Goal: Task Accomplishment & Management: Manage account settings

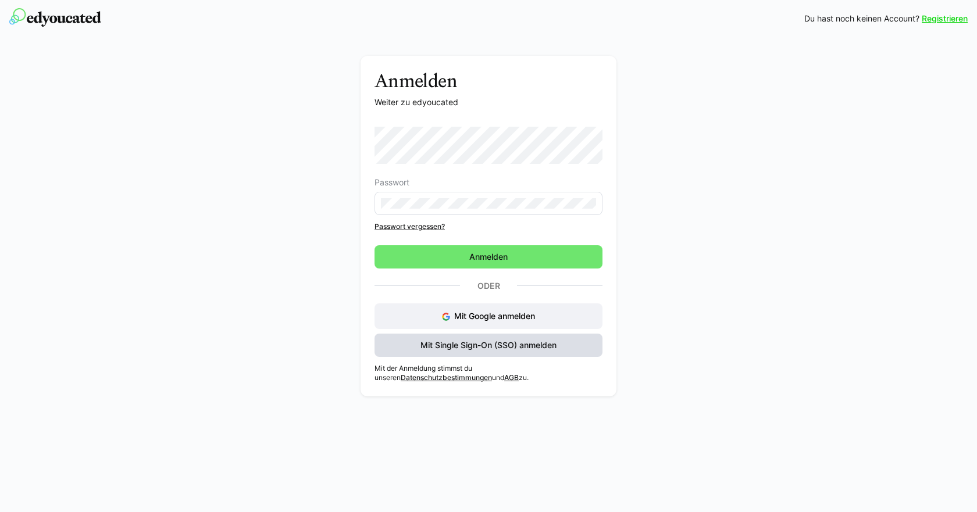
click at [490, 345] on span "Mit Single Sign-On (SSO) anmelden" at bounding box center [489, 346] width 140 height 12
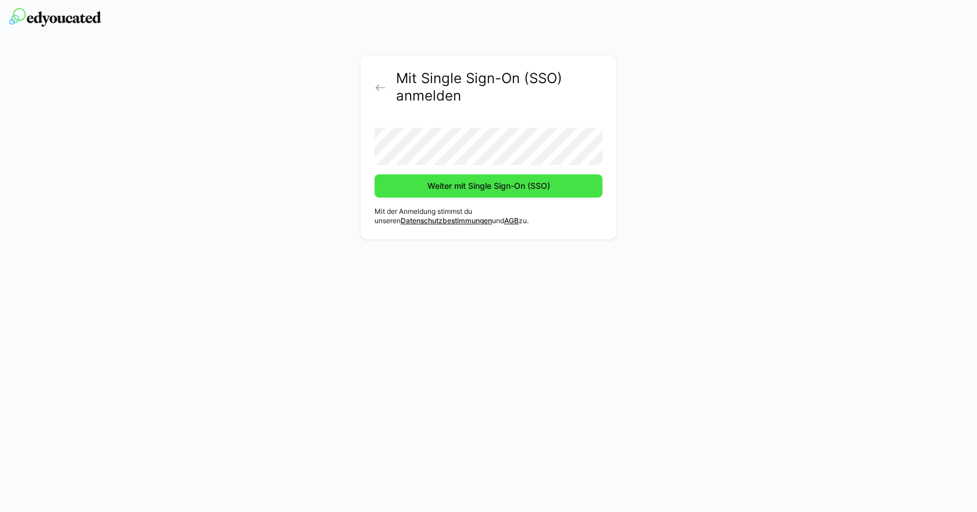
click at [506, 191] on span "Weiter mit Single Sign-On (SSO)" at bounding box center [489, 186] width 126 height 12
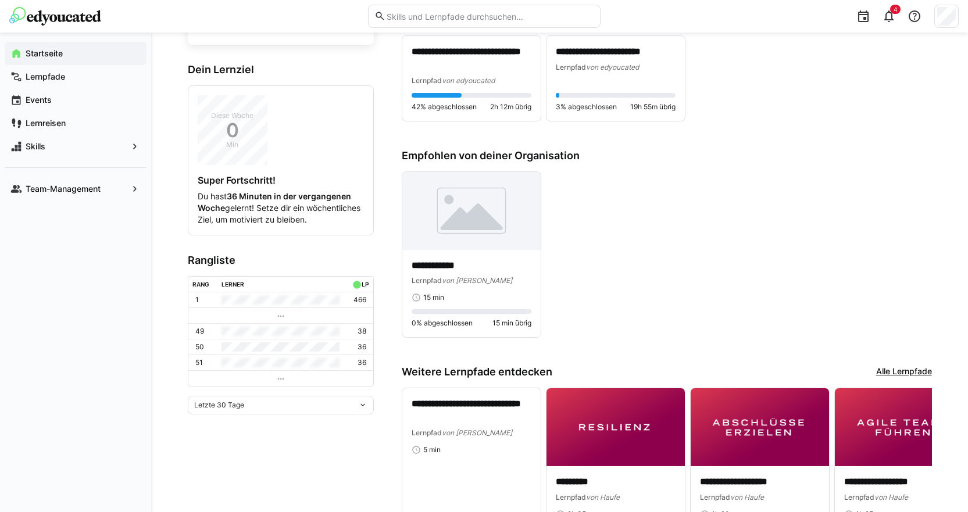
scroll to position [174, 0]
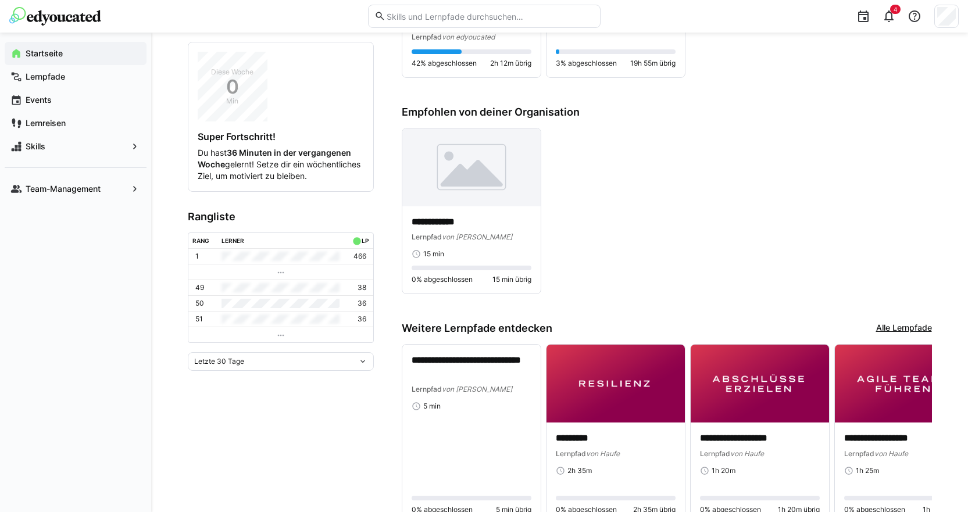
click at [277, 367] on div "Letzte 30 Tage" at bounding box center [281, 361] width 186 height 19
click at [237, 469] on div "Gesamt" at bounding box center [281, 471] width 172 height 9
click at [340, 366] on div "Gesamt" at bounding box center [276, 362] width 164 height 8
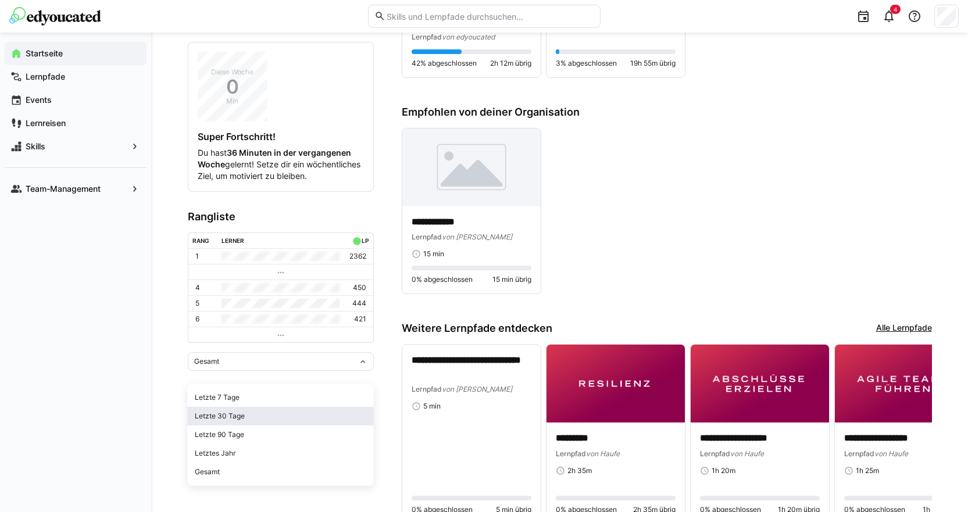
click at [281, 412] on div "Letzte 30 Tage" at bounding box center [281, 416] width 172 height 9
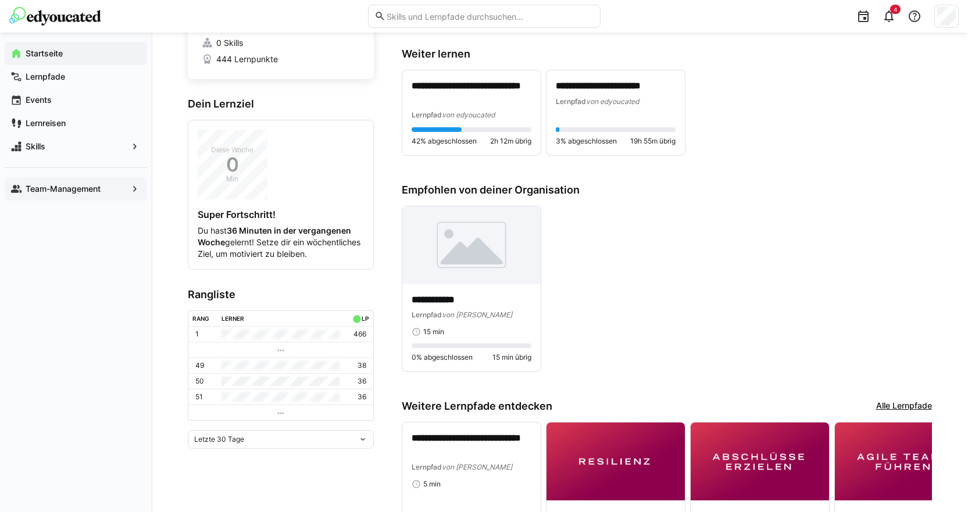
scroll to position [0, 0]
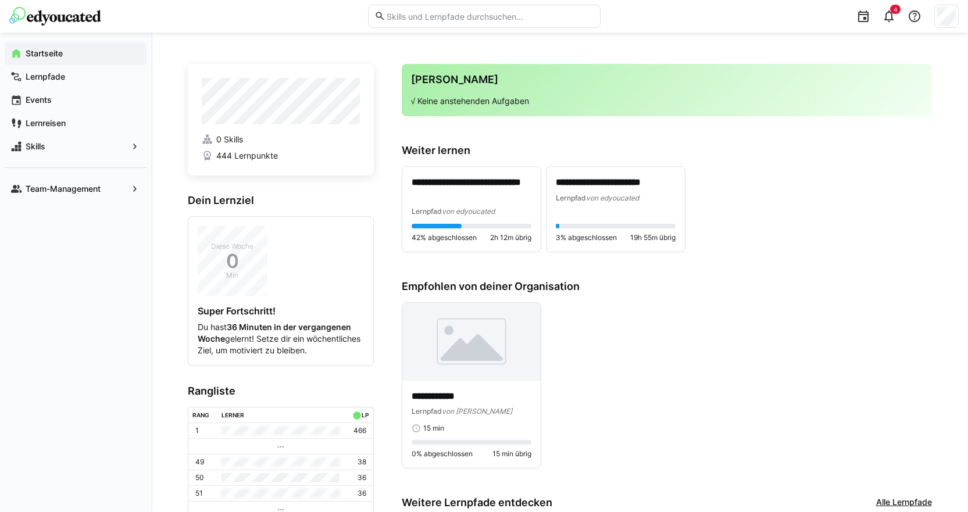
click at [54, 15] on img at bounding box center [55, 16] width 92 height 19
click at [886, 17] on eds-icon at bounding box center [889, 16] width 14 height 14
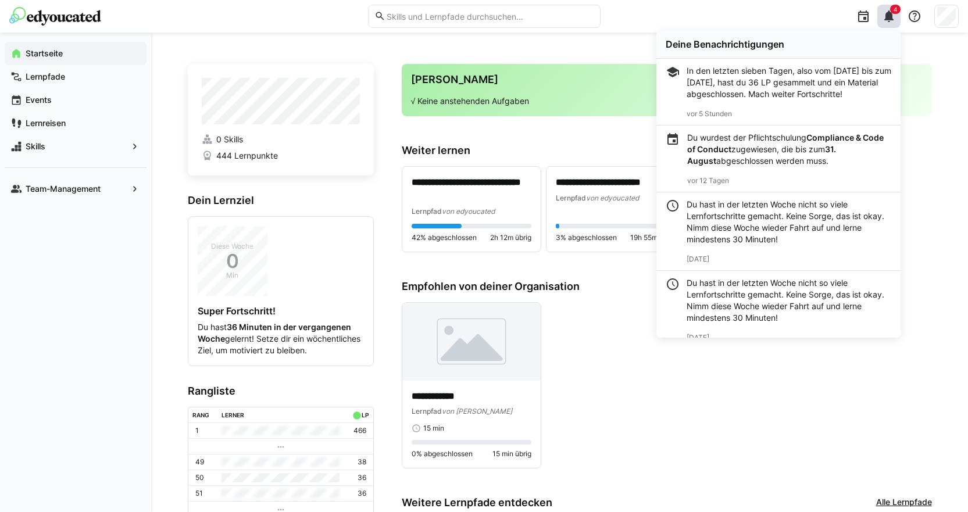
click at [792, 167] on p "Du wurdest der Pflichtschulung Compliance & Code of Conduct zugewiesen, die bis…" at bounding box center [789, 149] width 204 height 35
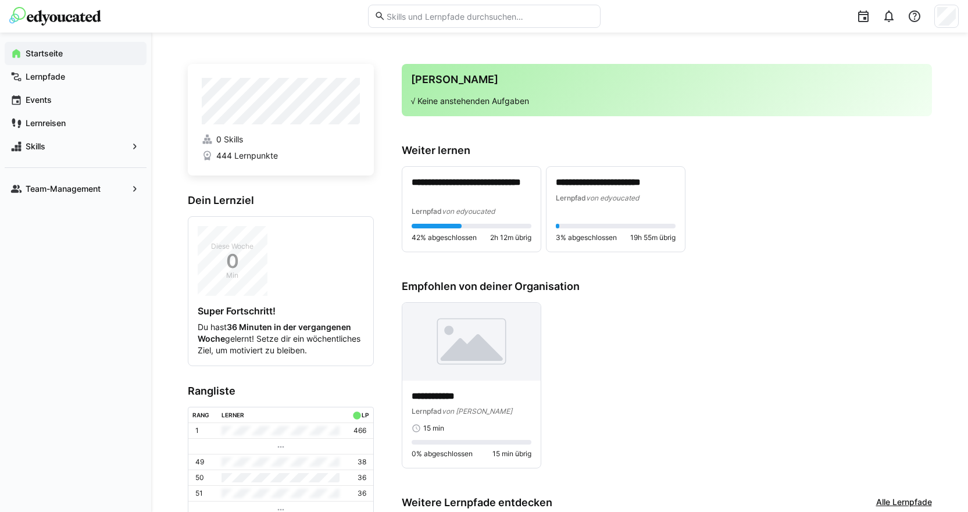
click at [56, 19] on img at bounding box center [55, 16] width 92 height 19
